Goal: Task Accomplishment & Management: Complete application form

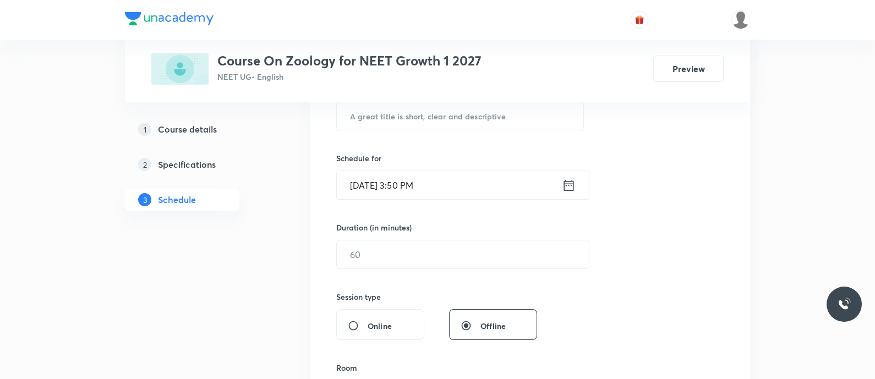
scroll to position [230, 0]
click at [467, 115] on input "text" at bounding box center [460, 115] width 247 height 28
paste input "Respiratory volumes - Breathing and Exchange of Gases"
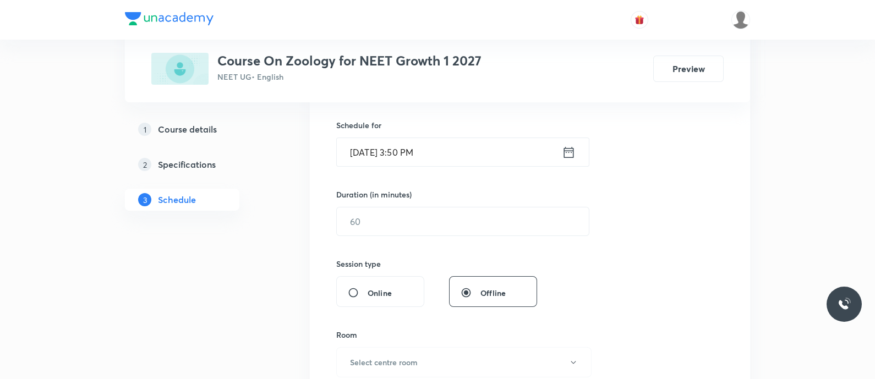
scroll to position [266, 0]
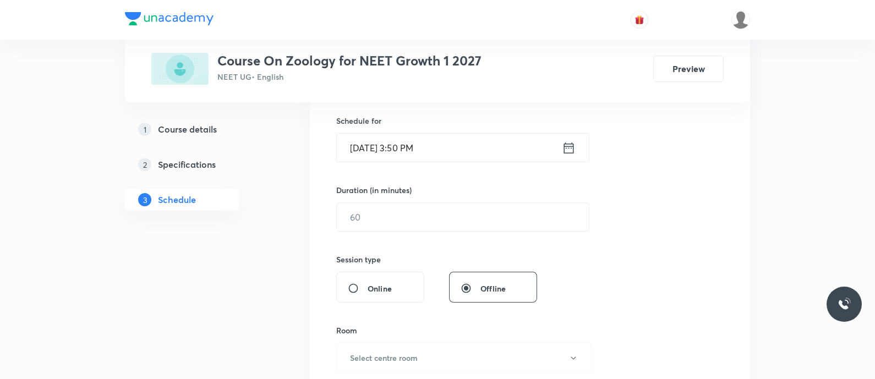
type input "Respiratory Volumes - Breathing and Exchange of Gases"
click at [570, 147] on icon at bounding box center [569, 147] width 14 height 15
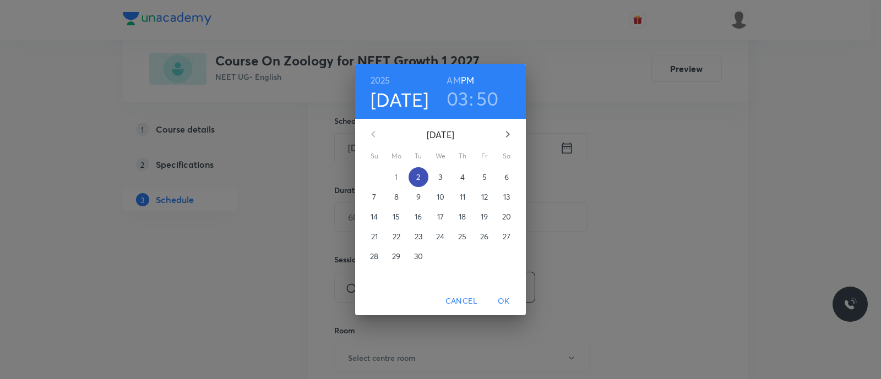
click at [421, 176] on span "2" at bounding box center [418, 177] width 20 height 11
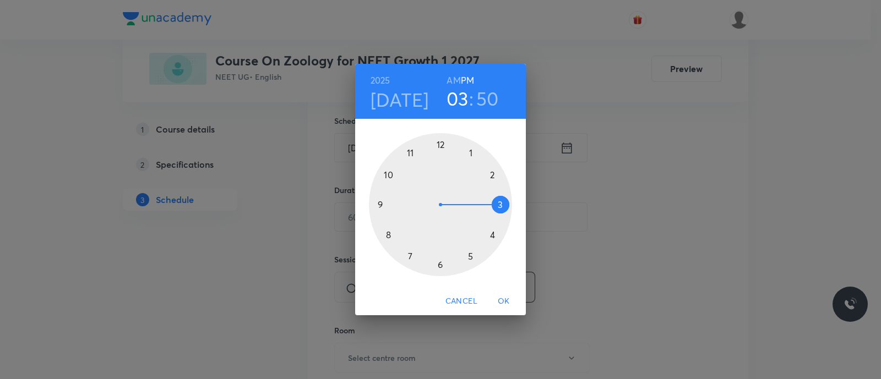
click at [411, 253] on div at bounding box center [440, 204] width 143 height 143
click at [493, 174] on div at bounding box center [440, 204] width 143 height 143
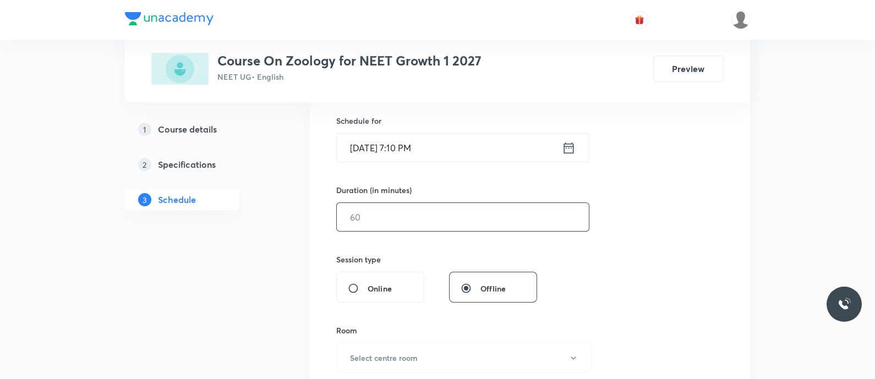
click at [470, 206] on input "text" at bounding box center [463, 217] width 252 height 28
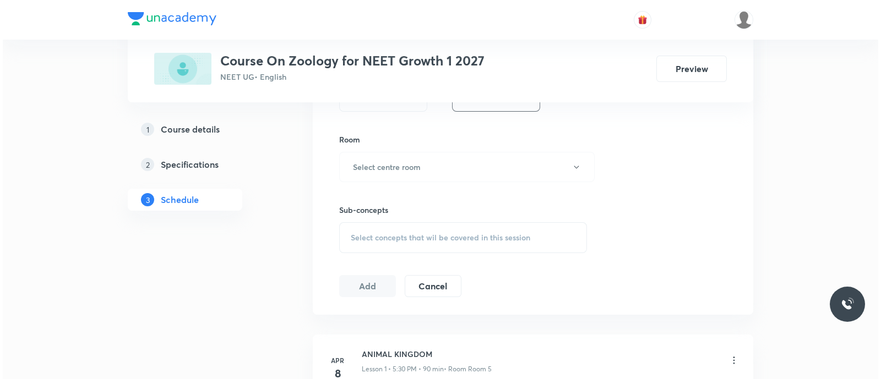
scroll to position [461, 0]
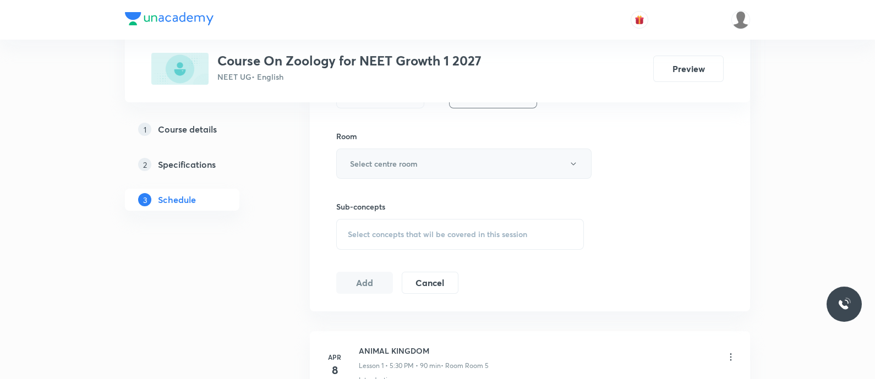
type input "90"
click at [401, 159] on h6 "Select centre room" at bounding box center [384, 164] width 68 height 12
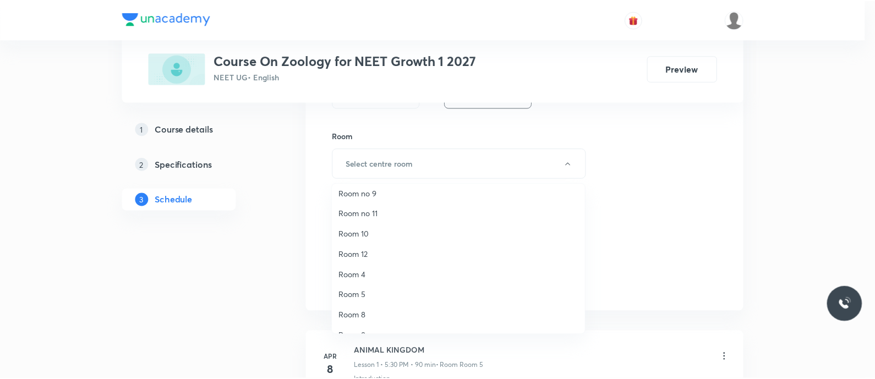
scroll to position [16, 0]
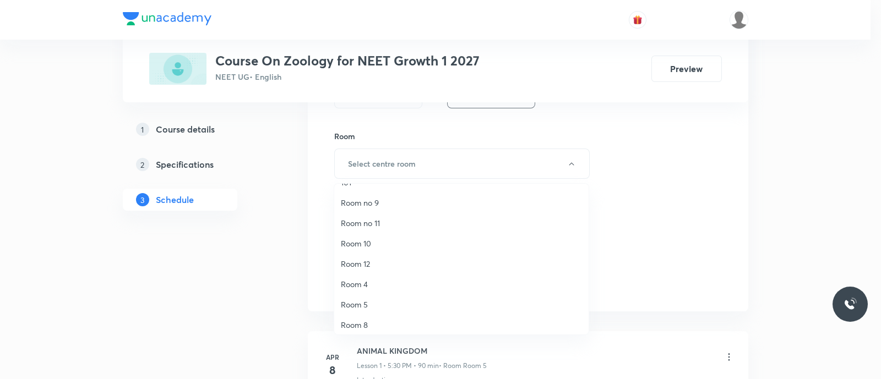
click at [368, 304] on span "Room 5" at bounding box center [461, 305] width 241 height 12
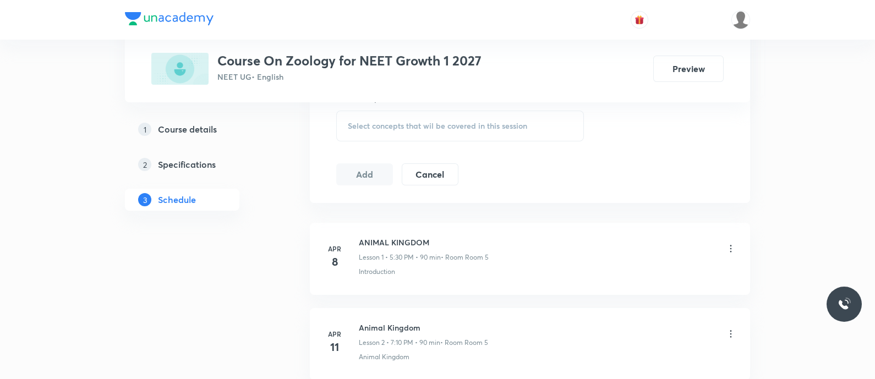
scroll to position [568, 0]
click at [364, 128] on span "Select concepts that wil be covered in this session" at bounding box center [437, 127] width 179 height 9
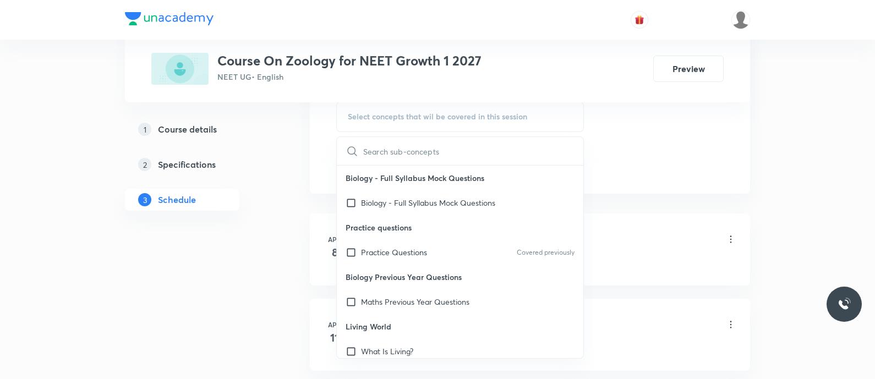
scroll to position [576, 0]
type input "Respirator"
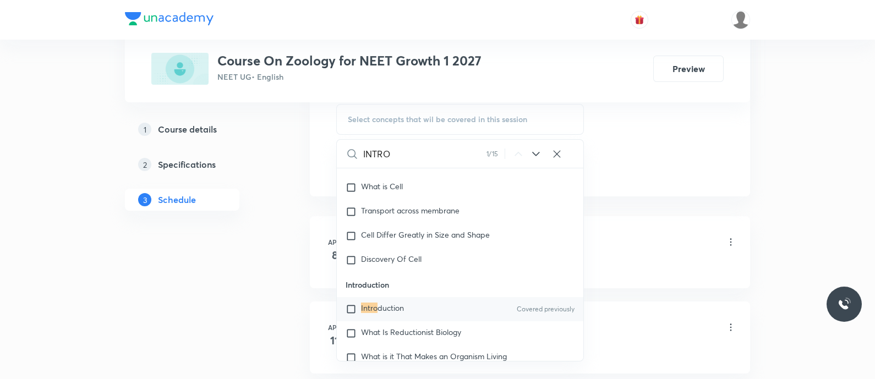
scroll to position [11459, 0]
type input "INTRO"
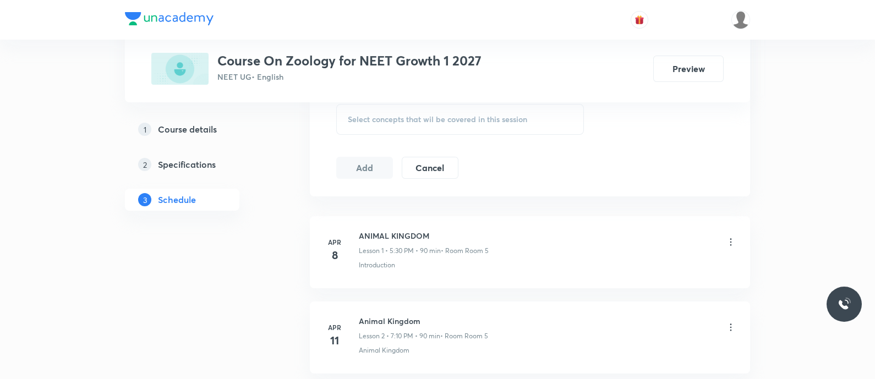
click at [355, 123] on span "Select concepts that wil be covered in this session" at bounding box center [437, 119] width 179 height 9
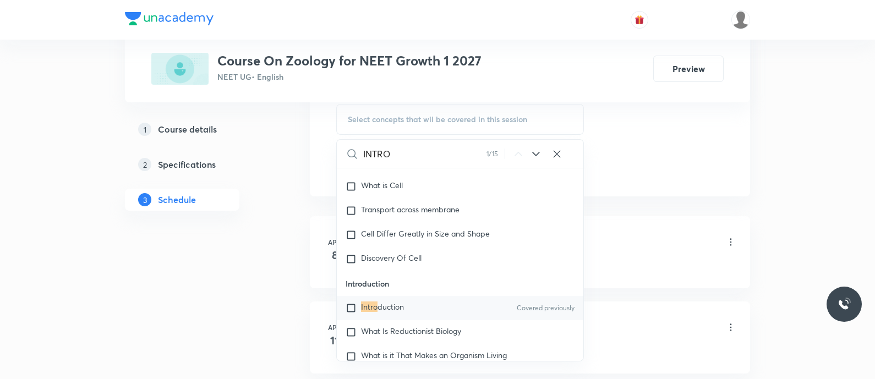
type input "INTRO"
click at [349, 308] on input "checkbox" at bounding box center [353, 308] width 15 height 11
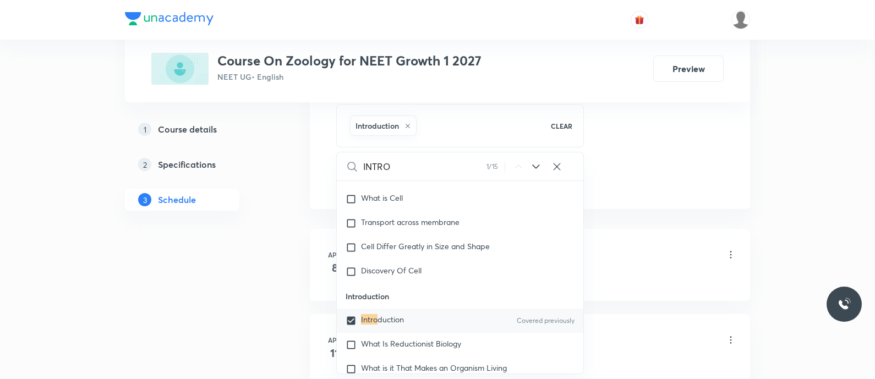
checkbox input "true"
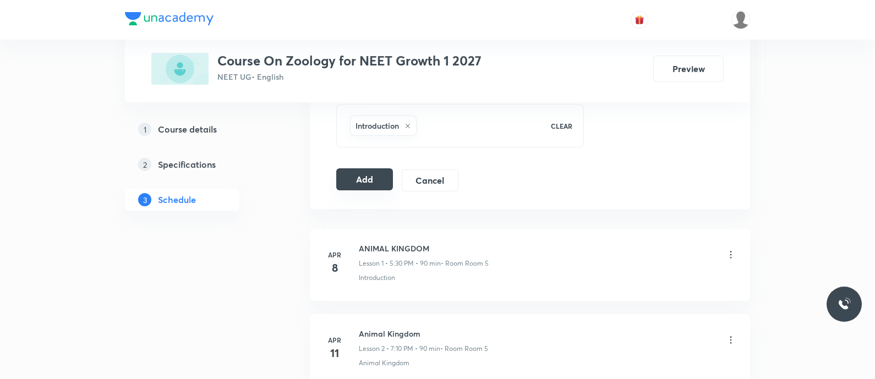
click at [356, 176] on button "Add" at bounding box center [364, 179] width 57 height 22
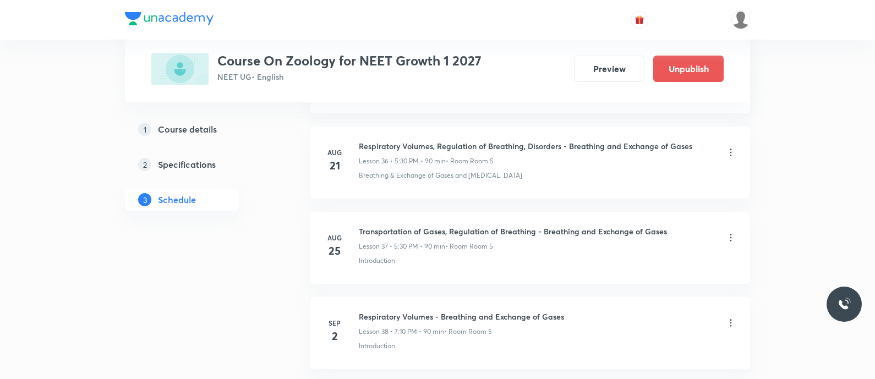
scroll to position [3232, 0]
